Goal: Information Seeking & Learning: Learn about a topic

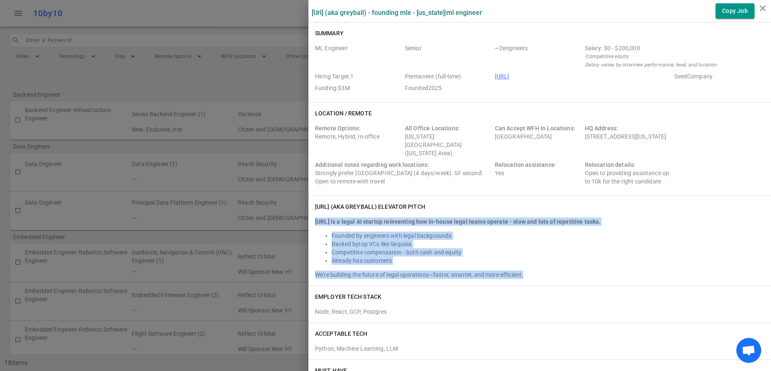
scroll to position [163, 0]
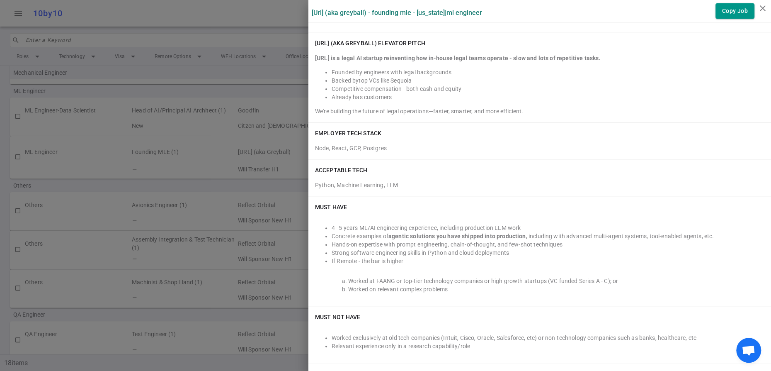
click at [241, 135] on div at bounding box center [385, 185] width 771 height 371
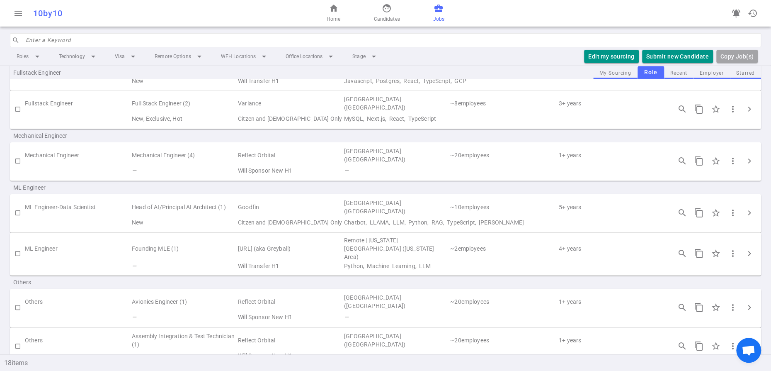
scroll to position [0, 0]
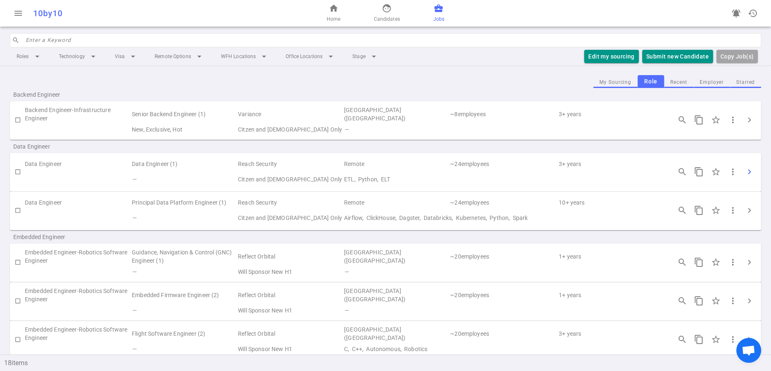
click at [753, 177] on span "chevron_right" at bounding box center [749, 172] width 10 height 10
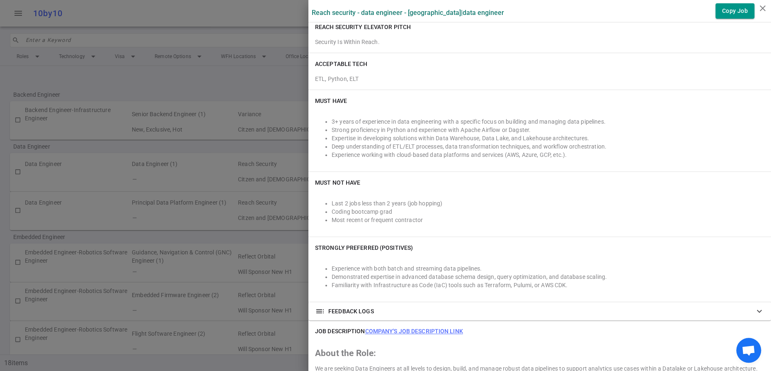
scroll to position [134, 0]
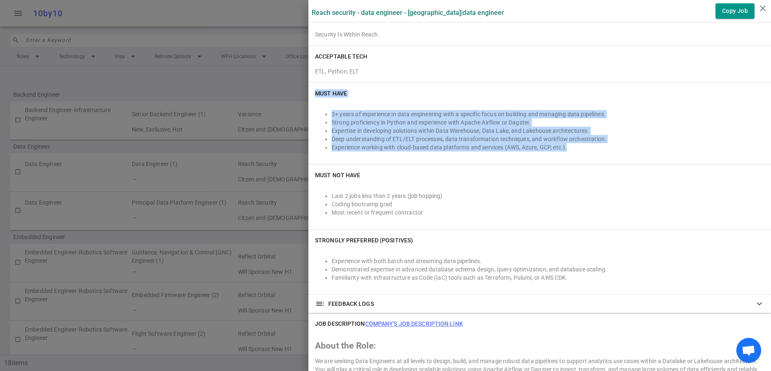
drag, startPoint x: 637, startPoint y: 209, endPoint x: 317, endPoint y: 140, distance: 328.2
click at [317, 140] on div "Must Have 3+ years of experience in data engineering with a specific focus on b…" at bounding box center [539, 122] width 463 height 81
copy div "Must Have 3+ years of experience in data engineering with a specific focus on b…"
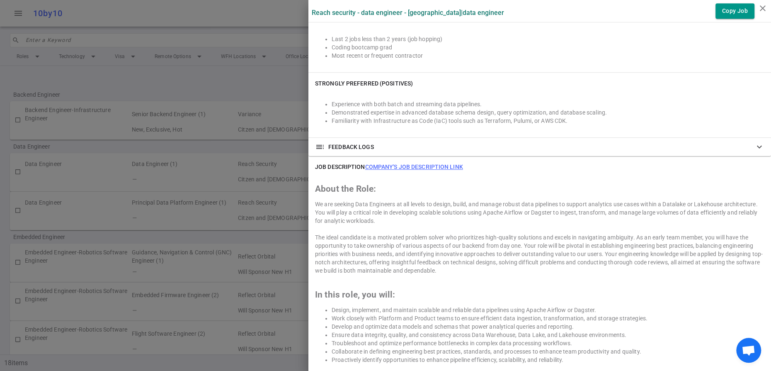
scroll to position [291, 0]
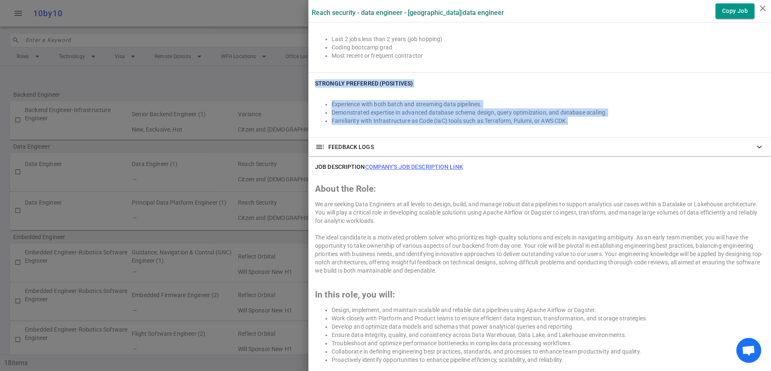
drag, startPoint x: 634, startPoint y: 209, endPoint x: 316, endPoint y: 164, distance: 321.1
click at [316, 137] on div "Strongly Preferred (Positives) Experience with both batch and streaming data pi…" at bounding box center [539, 105] width 463 height 65
copy div "Strongly Preferred (Positives) Experience with both batch and streaming data pi…"
click at [209, 101] on div at bounding box center [385, 185] width 771 height 371
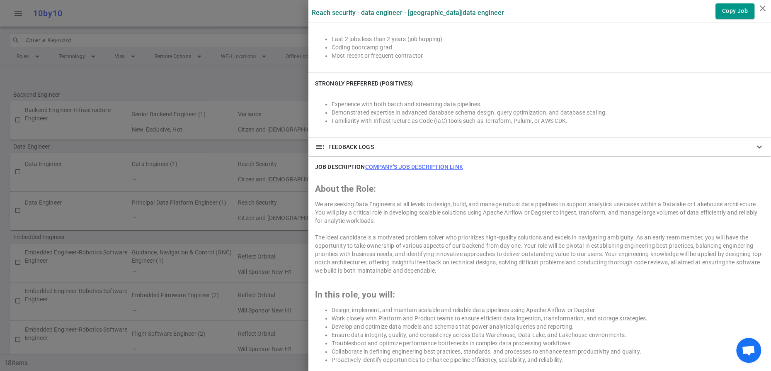
click at [209, 101] on div at bounding box center [385, 185] width 771 height 371
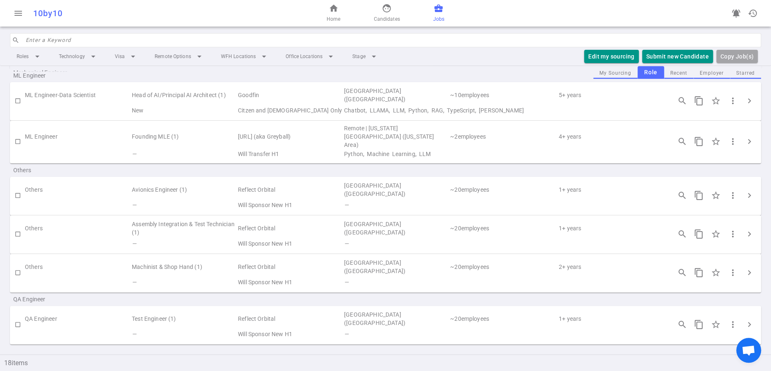
scroll to position [632, 0]
